Goal: Task Accomplishment & Management: Use online tool/utility

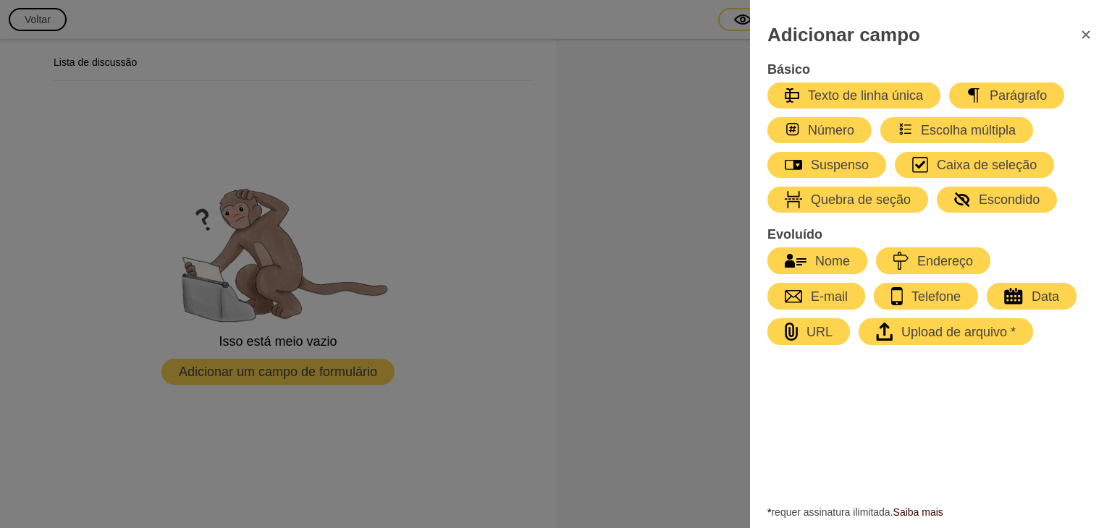
click at [882, 95] on font "Texto de linha única" at bounding box center [865, 95] width 115 height 14
select select "large"
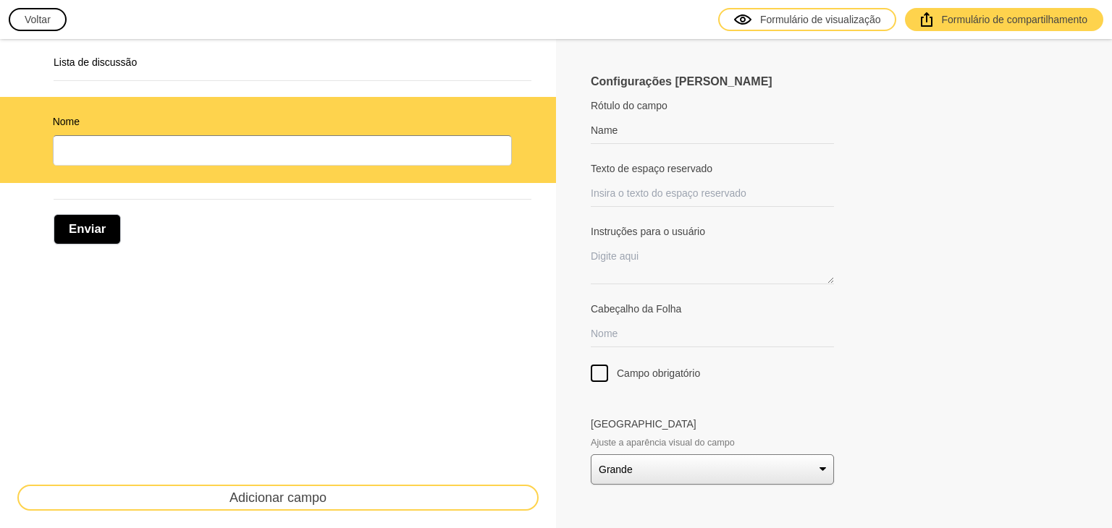
click at [389, 497] on button "Adicionar campo" at bounding box center [277, 498] width 521 height 26
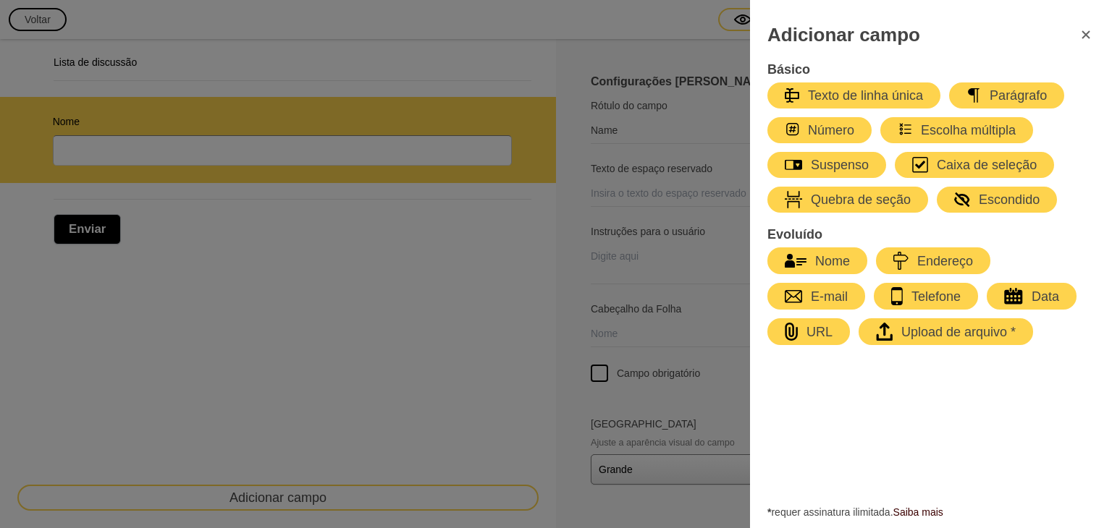
click at [1082, 43] on button "button" at bounding box center [1085, 34] width 35 height 35
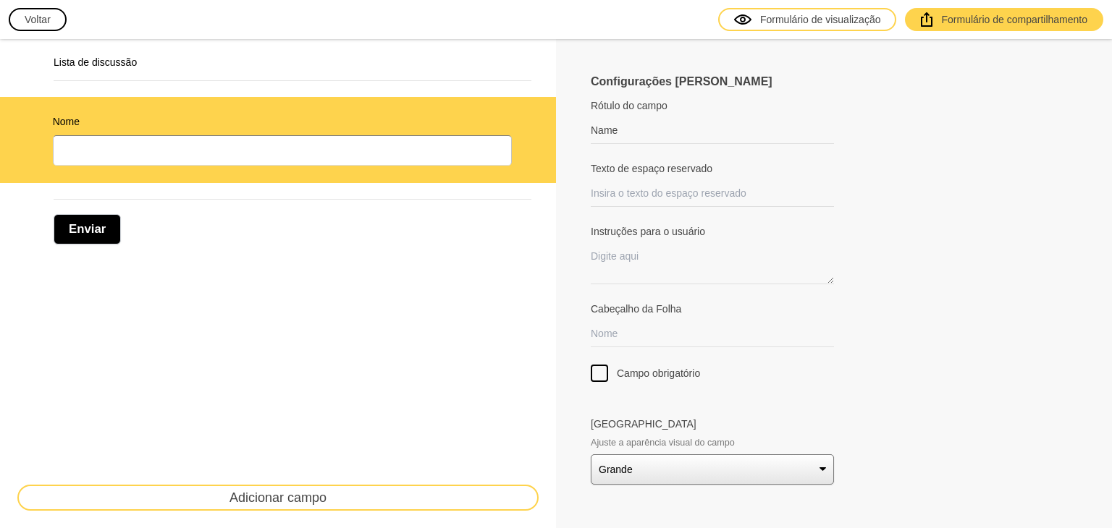
click at [43, 22] on font "Voltar" at bounding box center [38, 20] width 26 height 12
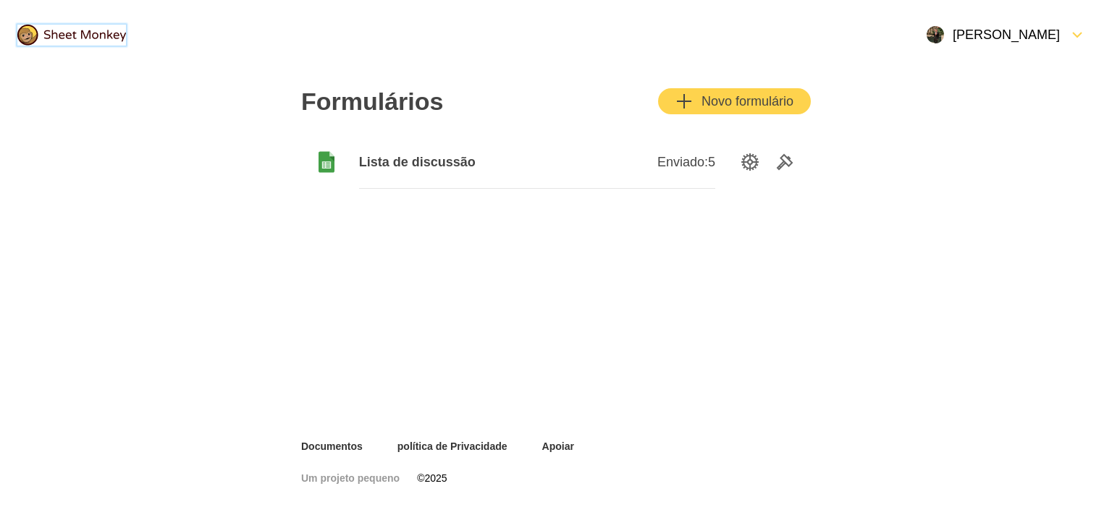
click at [69, 38] on img at bounding box center [71, 35] width 109 height 21
click at [325, 165] on icon at bounding box center [326, 164] width 9 height 7
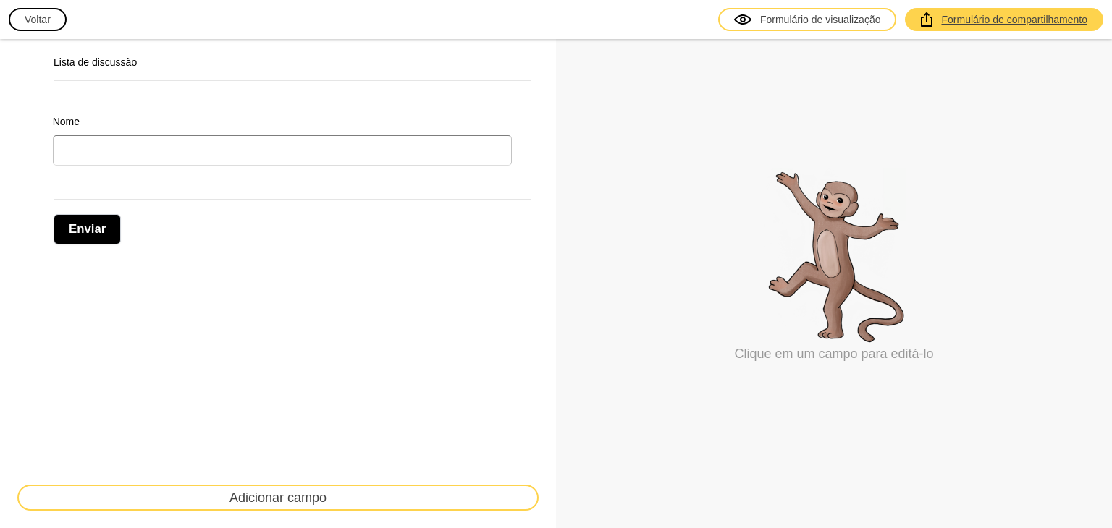
click at [990, 28] on link "Formulário de compartilhamento" at bounding box center [1004, 19] width 198 height 23
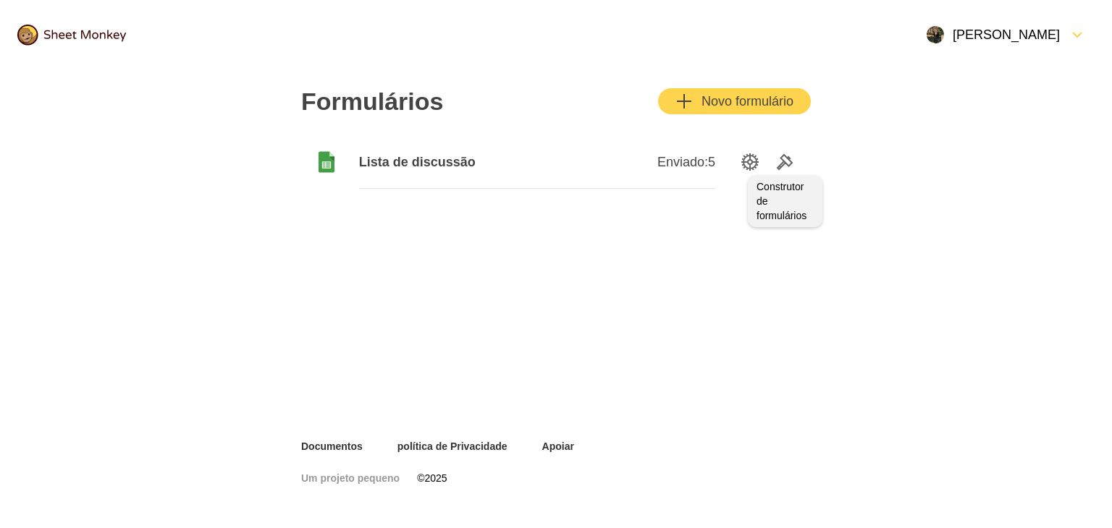
click at [789, 169] on icon "Ferramentas" at bounding box center [784, 161] width 17 height 17
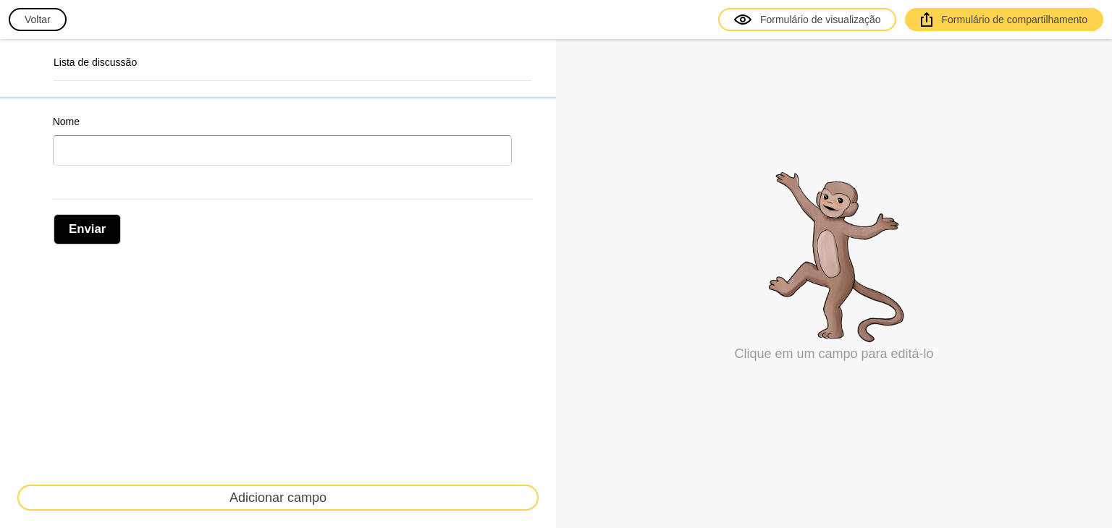
click at [169, 55] on h2 "Lista de discussão" at bounding box center [293, 62] width 478 height 14
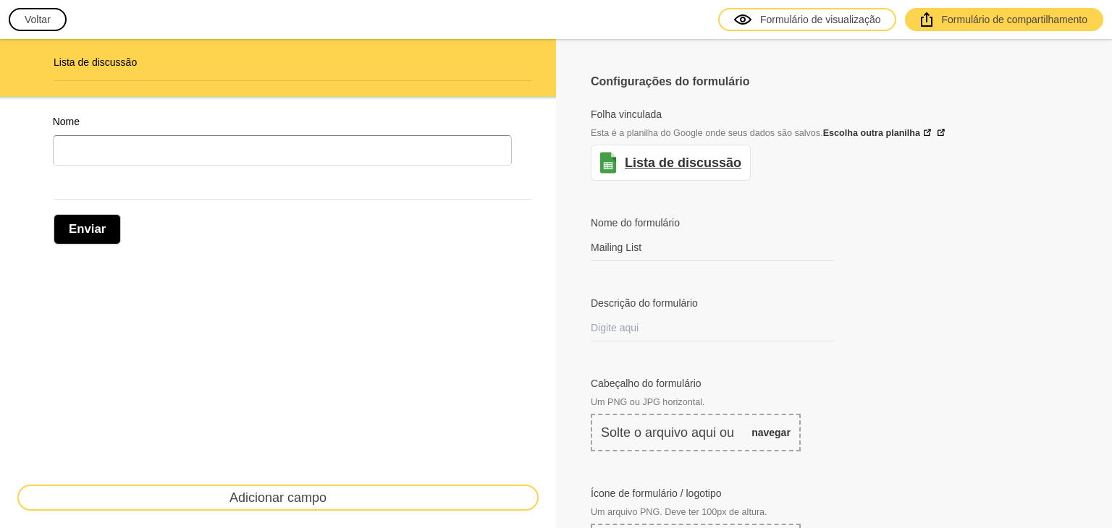
click at [710, 169] on link "Lista de discussão" at bounding box center [683, 162] width 117 height 17
click at [860, 195] on div at bounding box center [834, 198] width 486 height 35
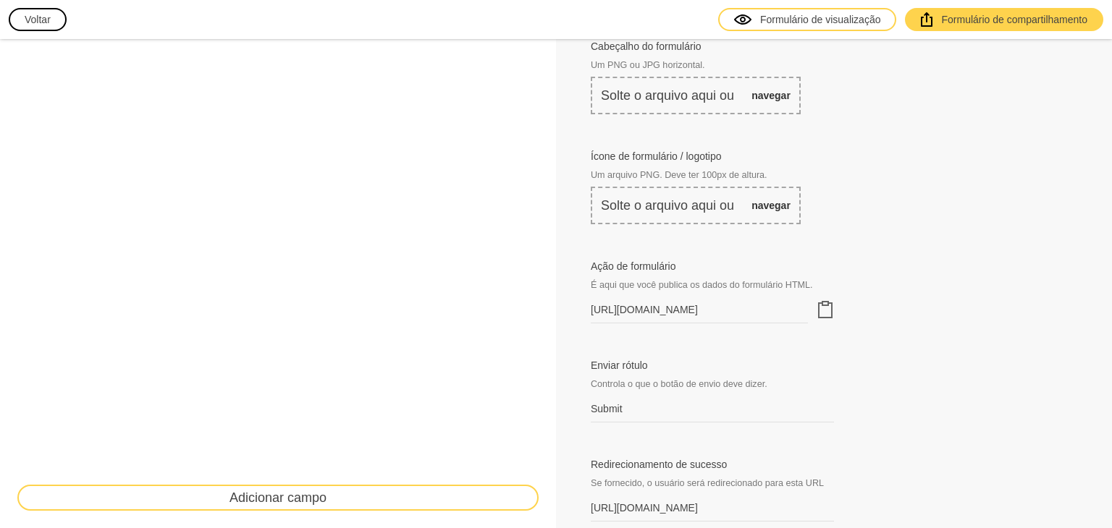
scroll to position [362, 0]
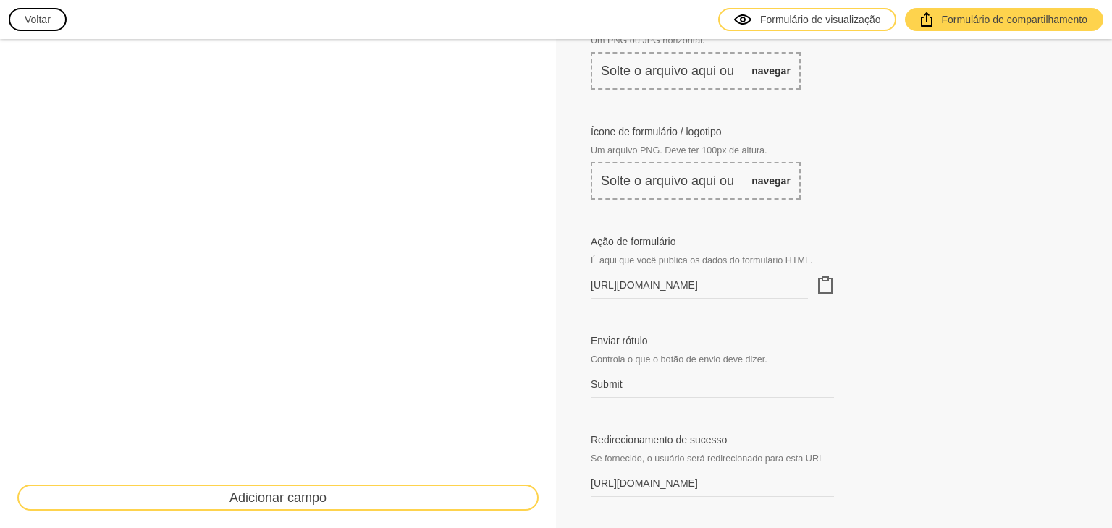
click at [825, 279] on icon "Área de transferência" at bounding box center [825, 285] width 17 height 17
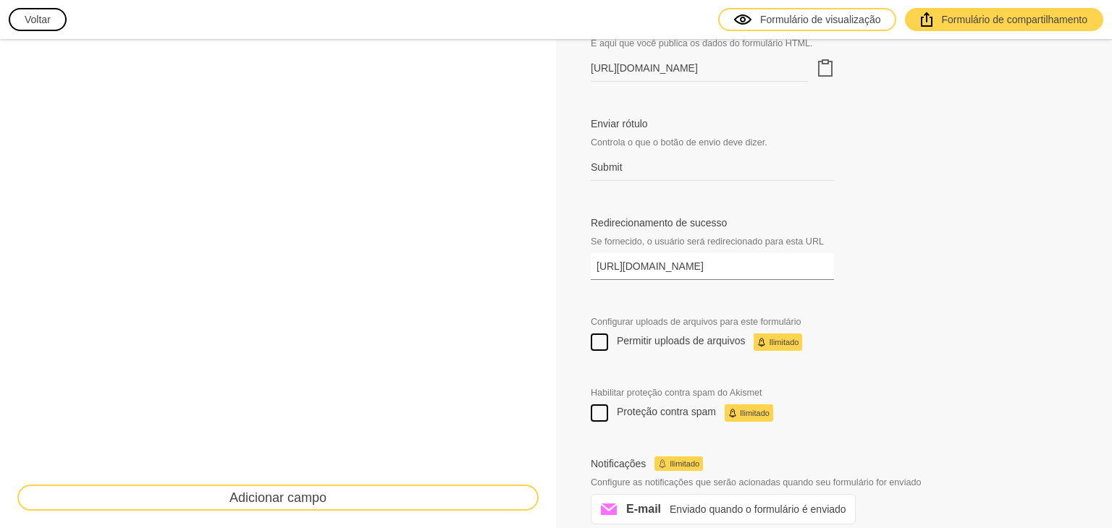
click at [819, 267] on input "https://cdn.prod.website-files.com/66143495d3e01ad1a958beed/66d70d3b74d17ceed93…" at bounding box center [712, 266] width 243 height 27
click at [819, 268] on input "https://cdn.prod.website-files.com/66143495d3e01ad1a958beed/66d70d3b74d17ceed93…" at bounding box center [712, 266] width 243 height 27
click at [738, 269] on input "Redirecionamento de sucesso" at bounding box center [712, 266] width 243 height 27
paste input "http://127.0.0.1:5500/"
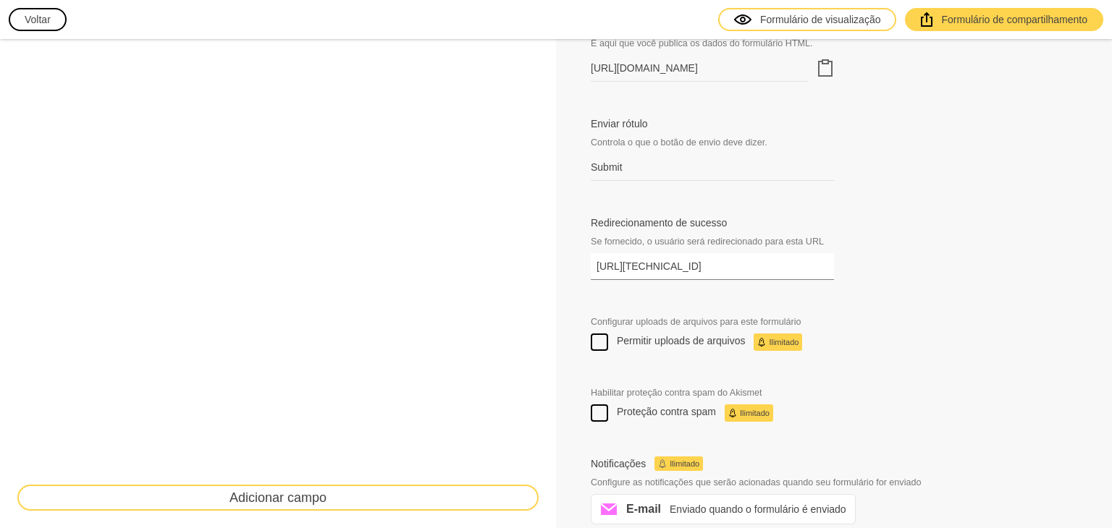
click at [740, 268] on input "http://127.0.0.1:5500/" at bounding box center [712, 266] width 243 height 27
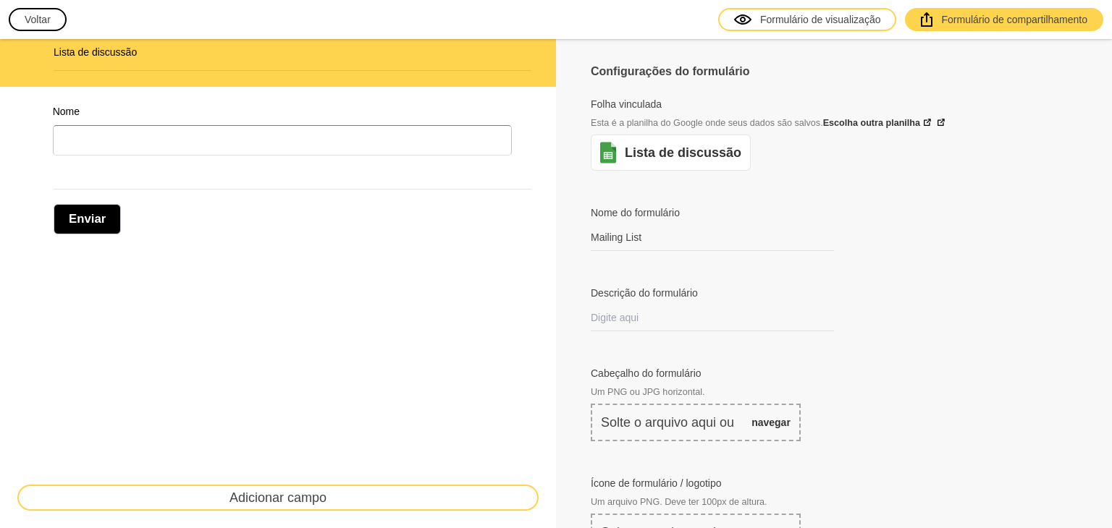
scroll to position [0, 0]
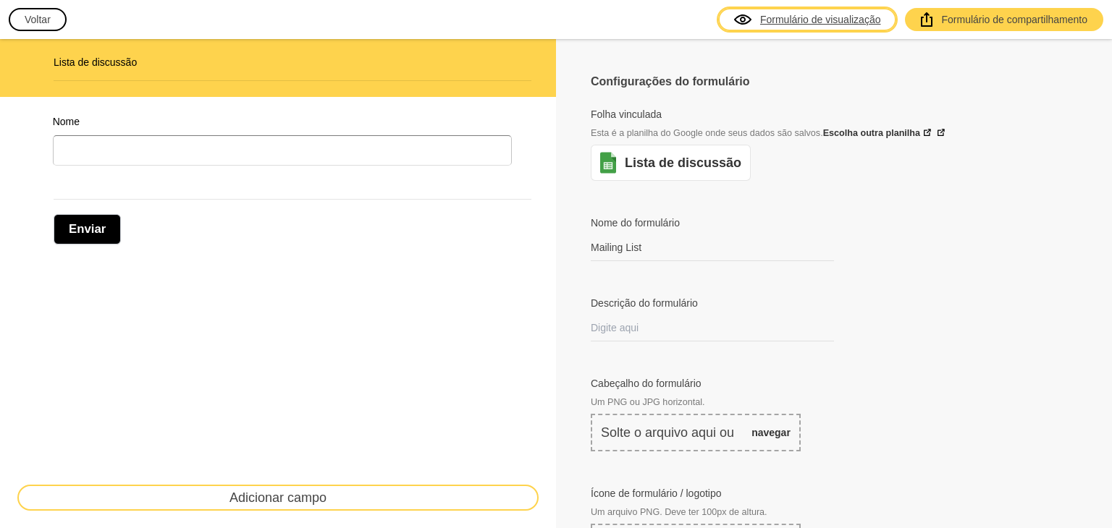
type input "http://127.0.0.1:5500/"
click at [807, 19] on font "Formulário de visualização" at bounding box center [820, 20] width 121 height 12
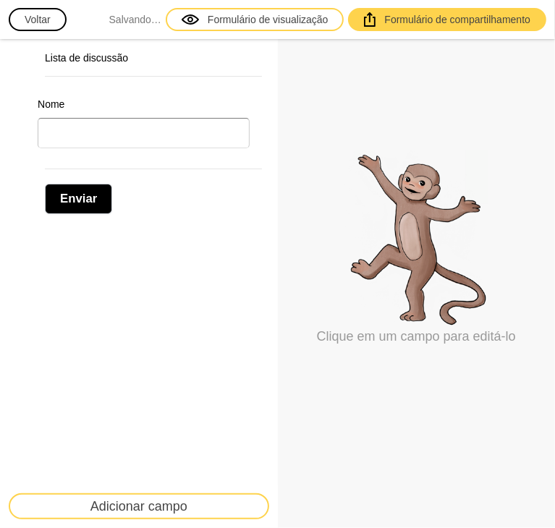
click at [107, 64] on div "Lista de discussão" at bounding box center [153, 64] width 217 height 26
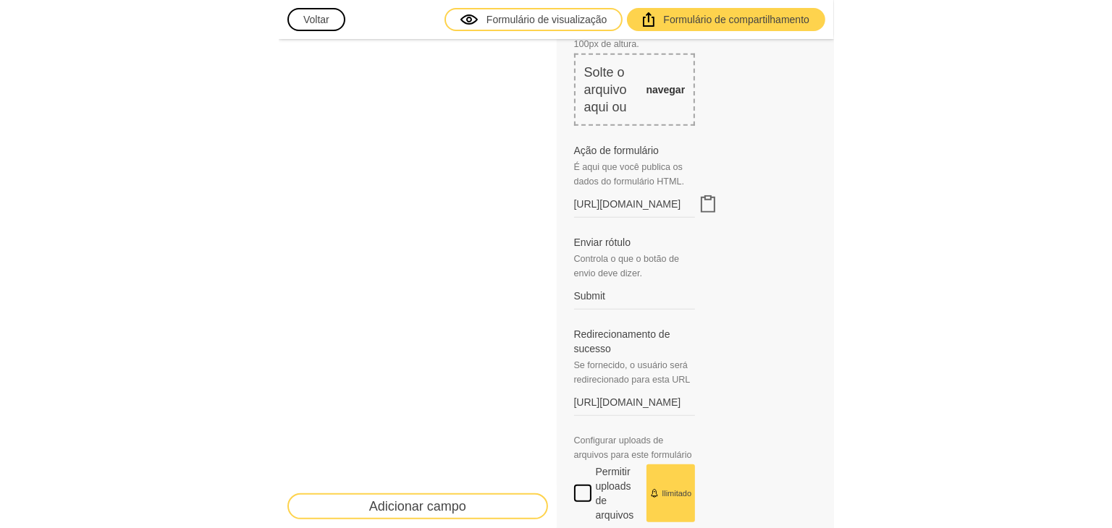
scroll to position [652, 0]
